Goal: Use online tool/utility: Utilize a website feature to perform a specific function

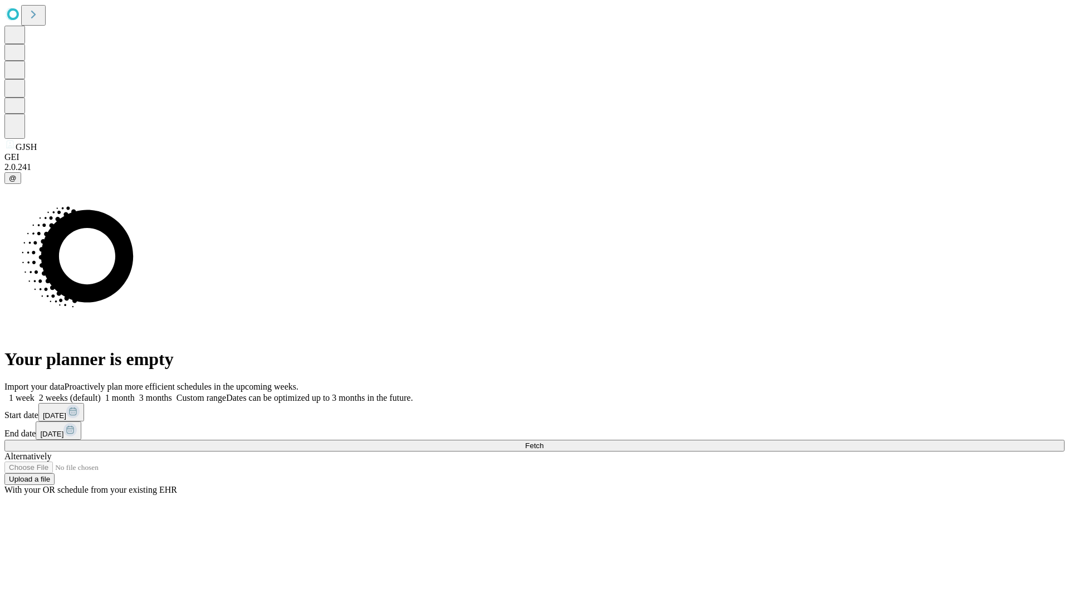
click at [544, 441] on span "Fetch" at bounding box center [534, 445] width 18 height 8
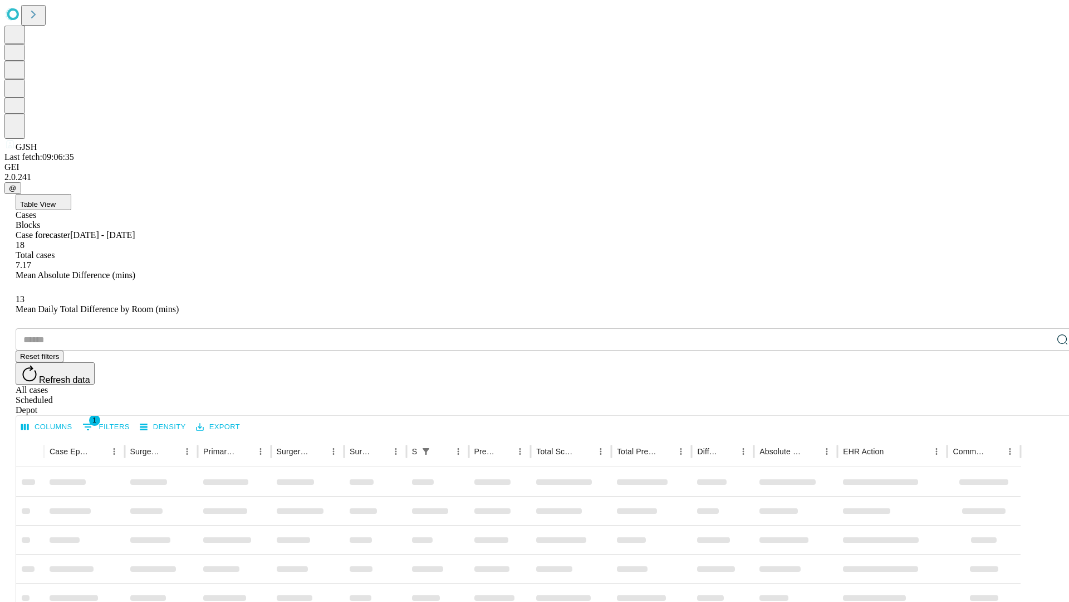
click at [56, 200] on span "Table View" at bounding box center [38, 204] width 36 height 8
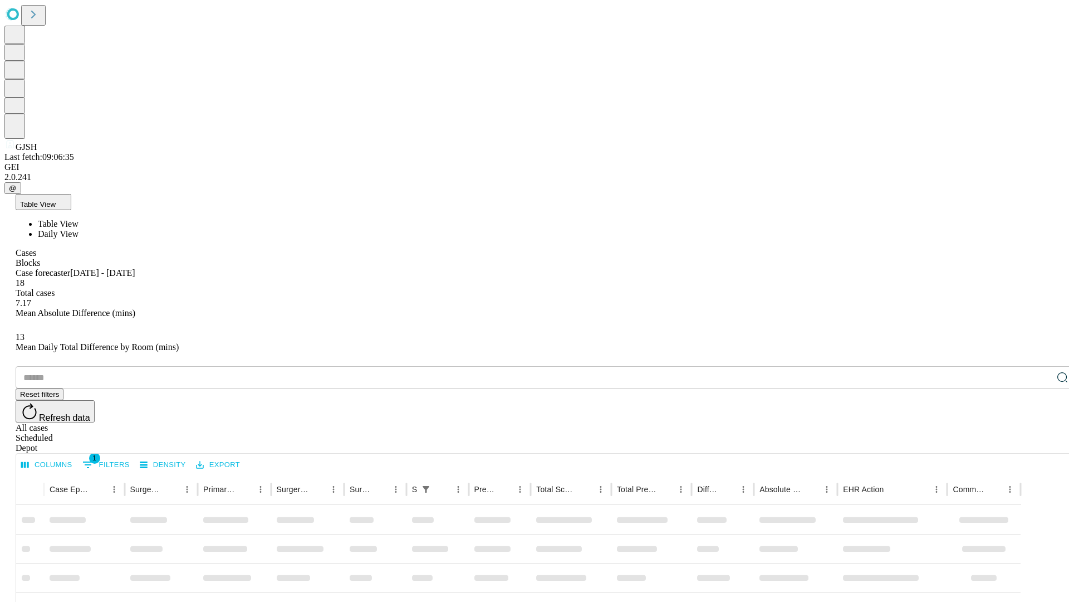
click at [79, 229] on span "Daily View" at bounding box center [58, 233] width 41 height 9
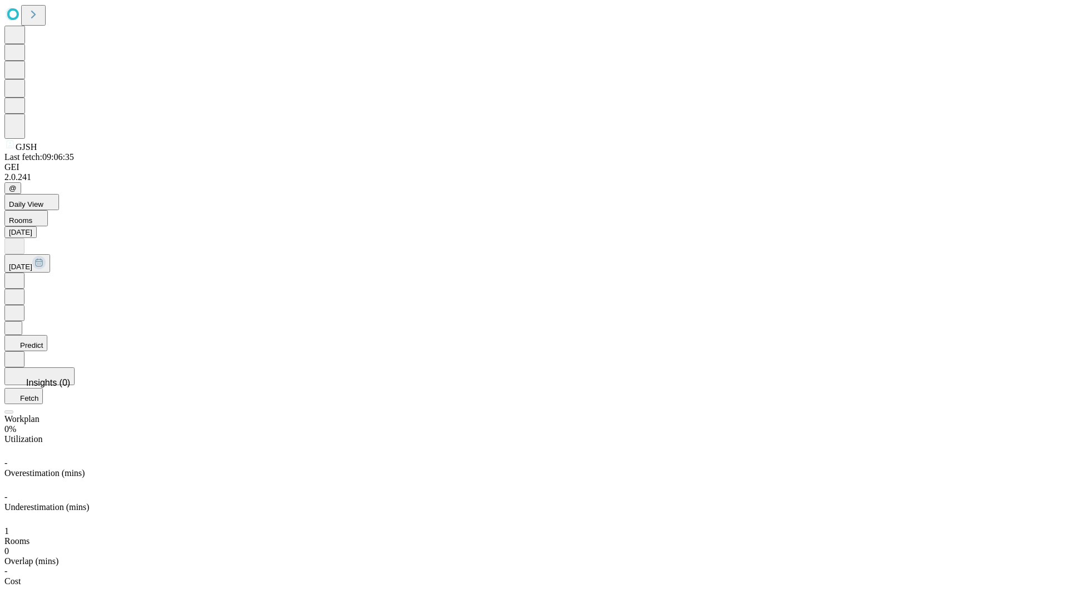
click at [47, 335] on button "Predict" at bounding box center [25, 343] width 43 height 16
